Goal: Task Accomplishment & Management: Manage account settings

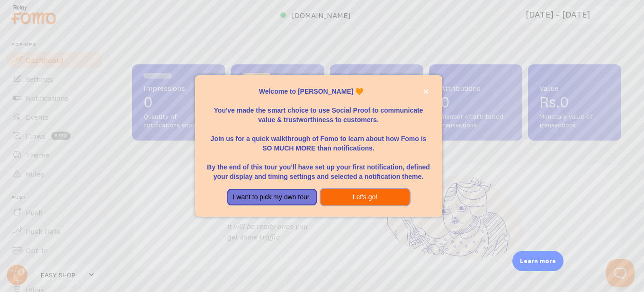
click at [347, 202] on button "Let's go!" at bounding box center [364, 197] width 89 height 17
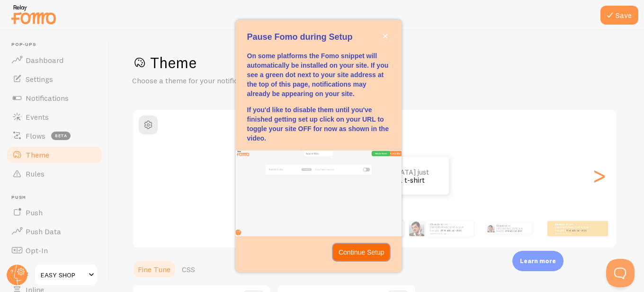
click at [345, 250] on p "Continue Setup" at bounding box center [361, 252] width 46 height 9
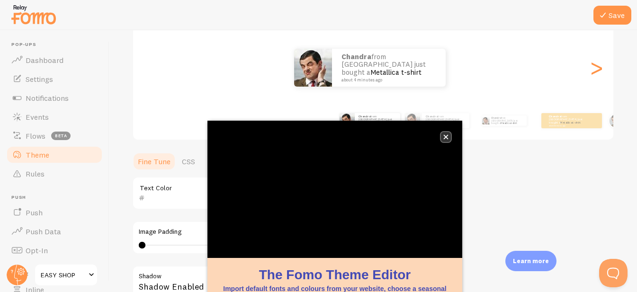
click at [445, 140] on button "close," at bounding box center [446, 137] width 10 height 10
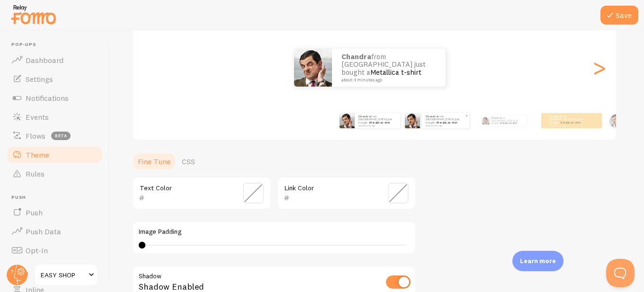
click at [440, 118] on p "[PERSON_NAME] from [GEOGRAPHIC_DATA] just bought a Metallica t-shirt about 4 mi…" at bounding box center [446, 121] width 40 height 12
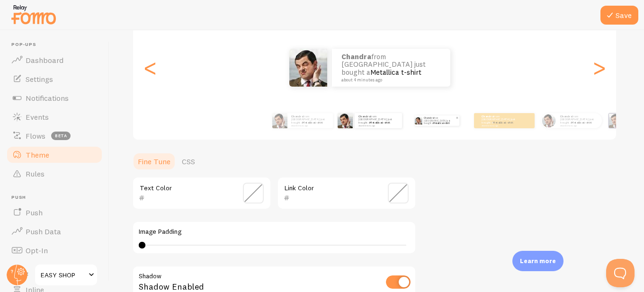
click at [456, 122] on div "[PERSON_NAME] from [GEOGRAPHIC_DATA] just bought a Metallica t-shirt about 4 mi…" at bounding box center [440, 121] width 37 height 10
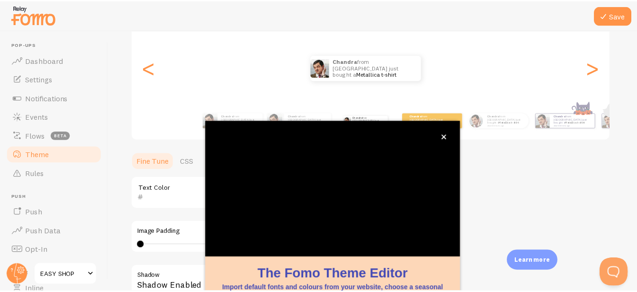
scroll to position [8, 0]
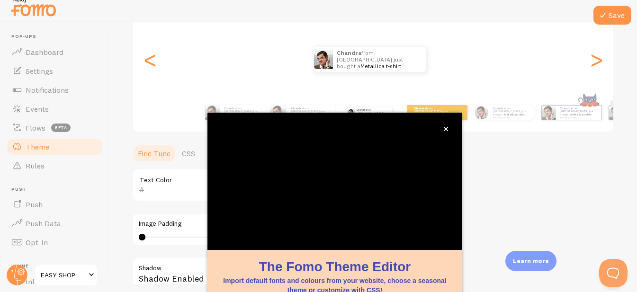
click at [467, 123] on div "[PERSON_NAME] from [GEOGRAPHIC_DATA] just bought a Metallica t-shirt about 4 mi…" at bounding box center [475, 112] width 541 height 27
click at [442, 128] on button "close," at bounding box center [446, 129] width 10 height 10
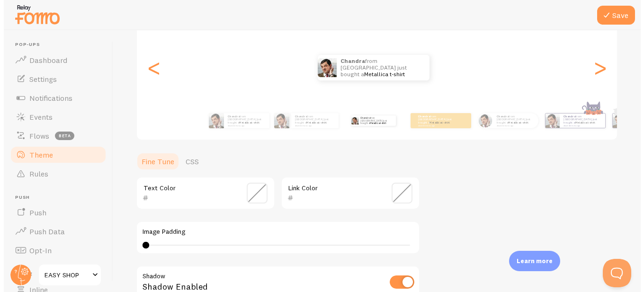
scroll to position [0, 0]
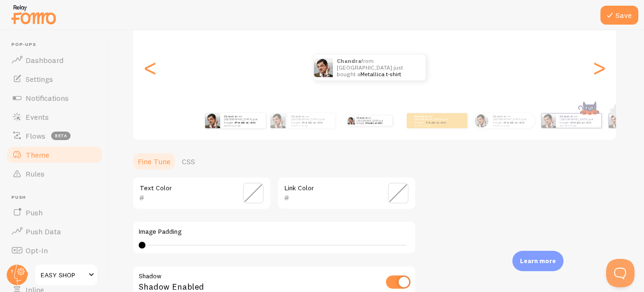
click at [229, 131] on div "[PERSON_NAME] from [GEOGRAPHIC_DATA] just bought a Metallica t-shirt about 4 mi…" at bounding box center [235, 120] width 60 height 27
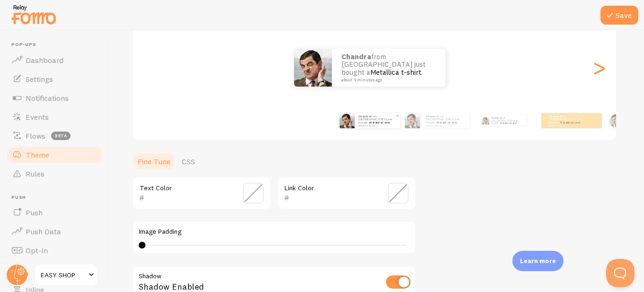
click at [365, 128] on div "[PERSON_NAME] from [GEOGRAPHIC_DATA] just bought a Metallica t-shirt about 4 mi…" at bounding box center [377, 120] width 45 height 15
click at [371, 126] on div "[PERSON_NAME] from [GEOGRAPHIC_DATA] just bought a Metallica t-shirt about 4 mi…" at bounding box center [377, 120] width 45 height 15
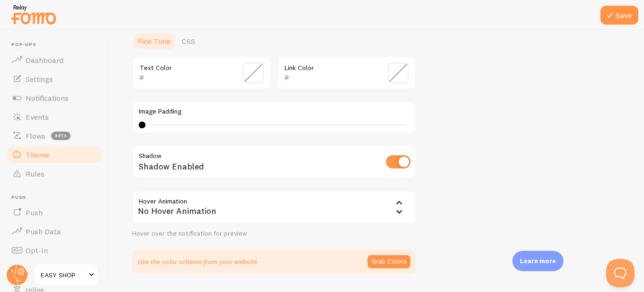
scroll to position [250, 0]
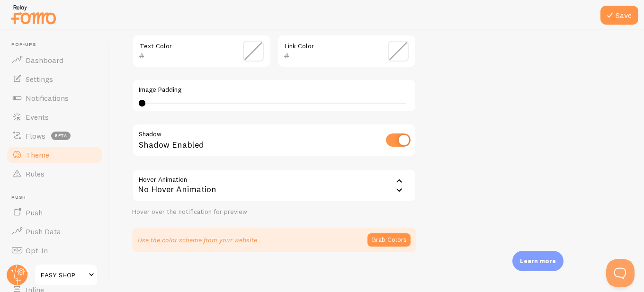
click at [380, 239] on button "Grab Colors" at bounding box center [388, 239] width 43 height 13
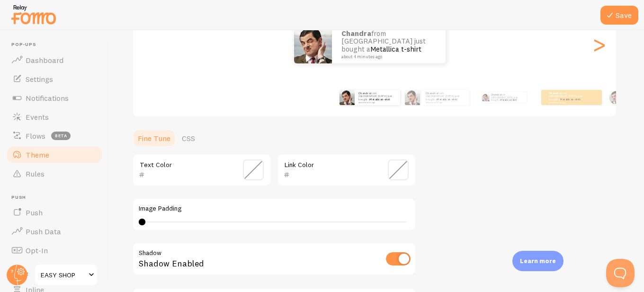
scroll to position [108, 0]
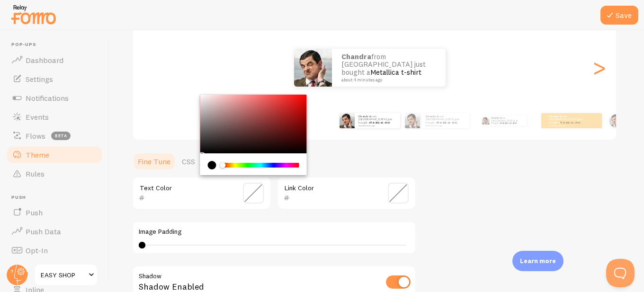
click at [181, 199] on input "text" at bounding box center [188, 197] width 87 height 11
click at [493, 175] on div "Theme Choose a theme for your notifications Classic Chandra from [GEOGRAPHIC_DA…" at bounding box center [376, 167] width 489 height 445
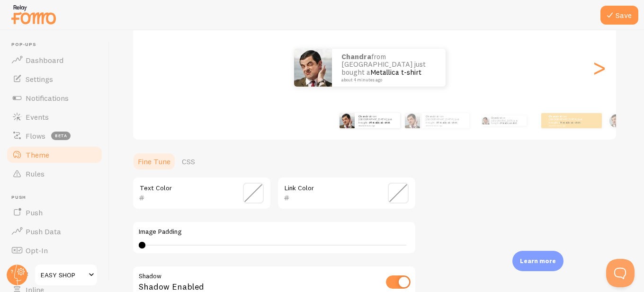
click at [324, 193] on input "text" at bounding box center [333, 197] width 87 height 11
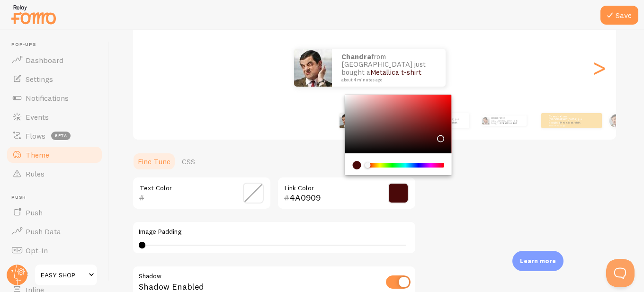
drag, startPoint x: 430, startPoint y: 113, endPoint x: 439, endPoint y: 136, distance: 25.2
click at [439, 136] on div "Chrome color picker" at bounding box center [398, 124] width 107 height 59
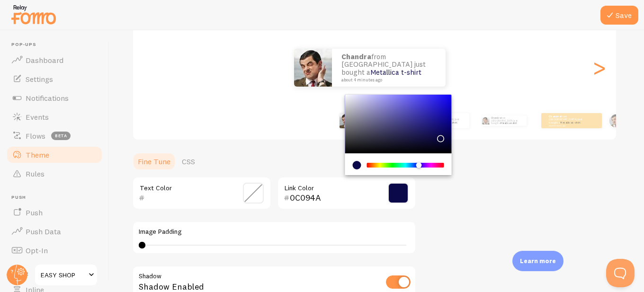
click at [418, 163] on div "Chrome color picker" at bounding box center [405, 165] width 75 height 5
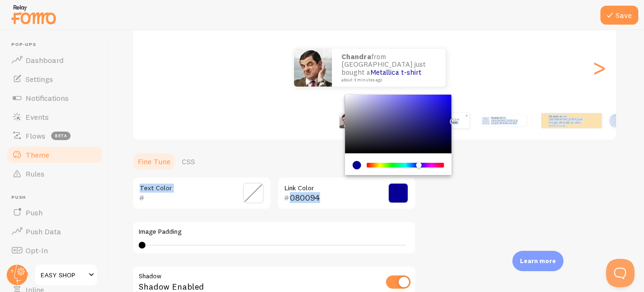
type input "090096"
drag, startPoint x: 448, startPoint y: 123, endPoint x: 453, endPoint y: 119, distance: 6.7
click at [453, 119] on div "Theme Choose a theme for your notifications Classic Chandra from [GEOGRAPHIC_DA…" at bounding box center [376, 167] width 489 height 445
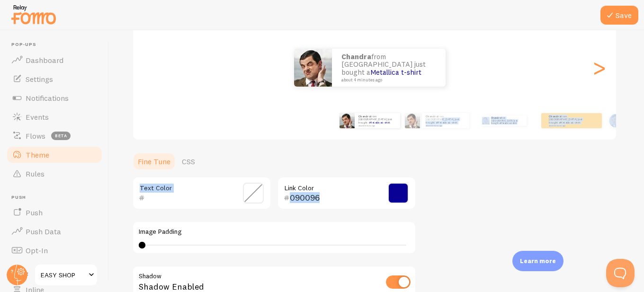
click at [472, 240] on div "Theme Choose a theme for your notifications Classic Chandra from [GEOGRAPHIC_DA…" at bounding box center [376, 167] width 489 height 445
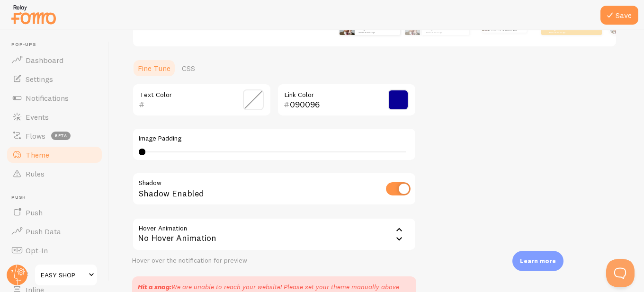
scroll to position [252, 0]
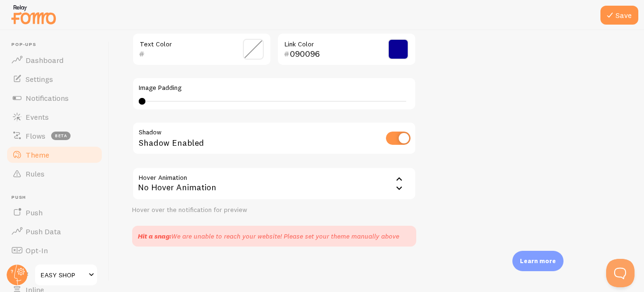
click at [402, 186] on icon at bounding box center [398, 188] width 11 height 11
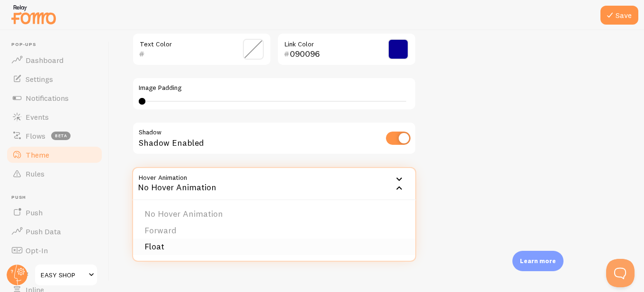
click at [185, 244] on li "Float" at bounding box center [274, 247] width 282 height 17
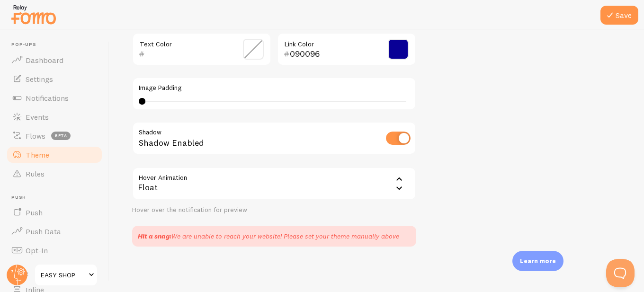
scroll to position [110, 0]
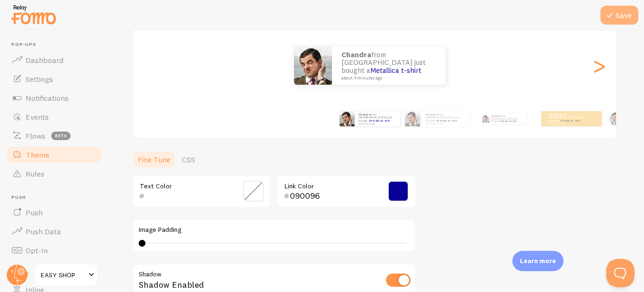
click at [623, 25] on div at bounding box center [322, 15] width 644 height 30
click at [36, 65] on link "Dashboard" at bounding box center [55, 60] width 98 height 19
